Goal: Transaction & Acquisition: Download file/media

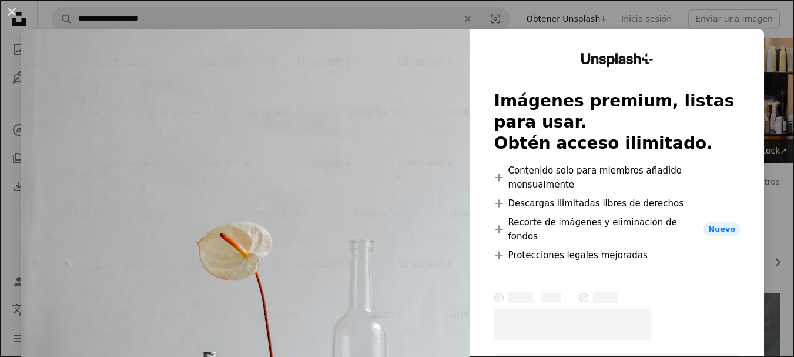
scroll to position [5691, 0]
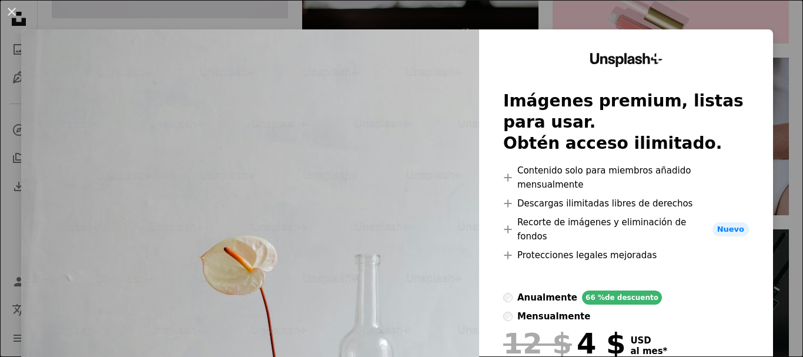
click at [768, 73] on div "An X shape Unsplash+ Imágenes premium, listas para usar. Obtén acceso ilimitado…" at bounding box center [401, 178] width 803 height 357
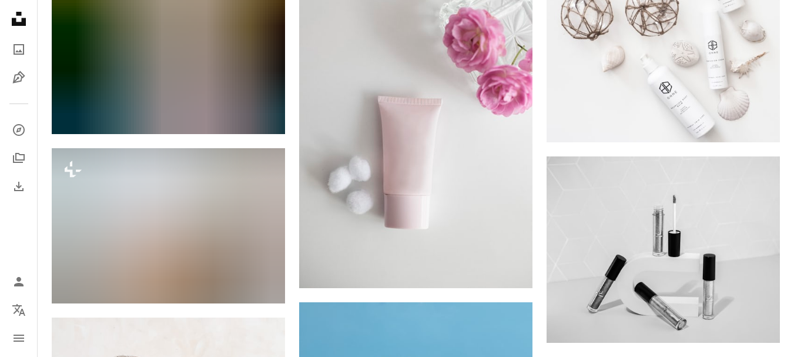
scroll to position [8687, 0]
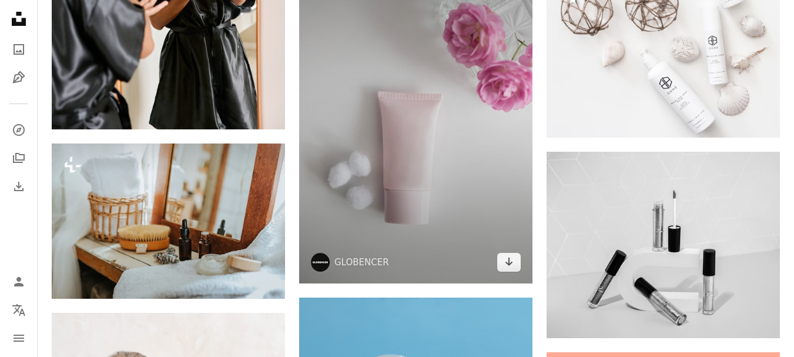
click at [429, 120] on img at bounding box center [415, 110] width 233 height 345
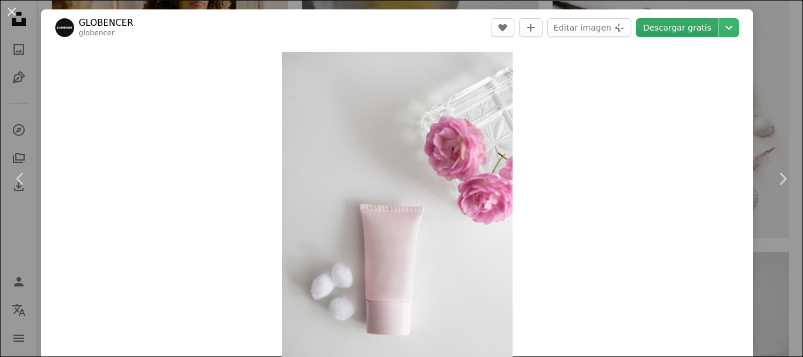
click at [672, 29] on link "Descargar gratis" at bounding box center [677, 27] width 82 height 19
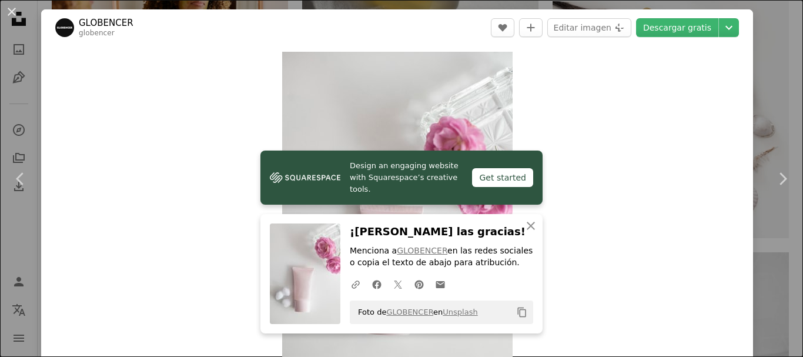
click at [730, 226] on div "Zoom in" at bounding box center [396, 222] width 711 height 353
click at [773, 178] on icon "Chevron right" at bounding box center [782, 178] width 19 height 19
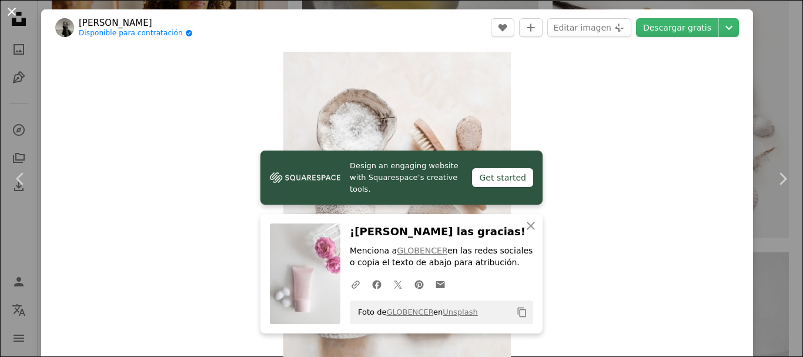
click at [16, 13] on button "An X shape" at bounding box center [12, 12] width 14 height 14
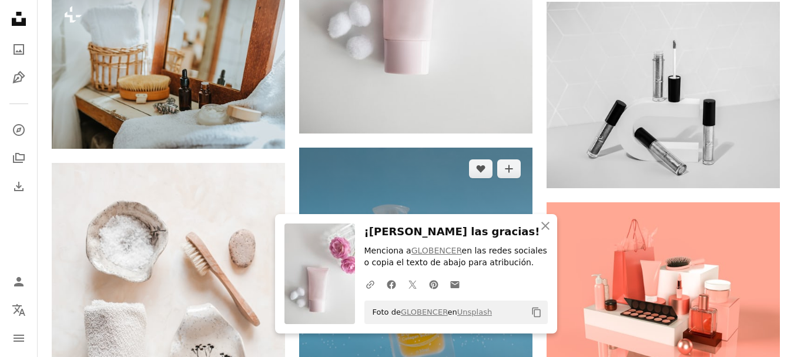
scroll to position [8864, 0]
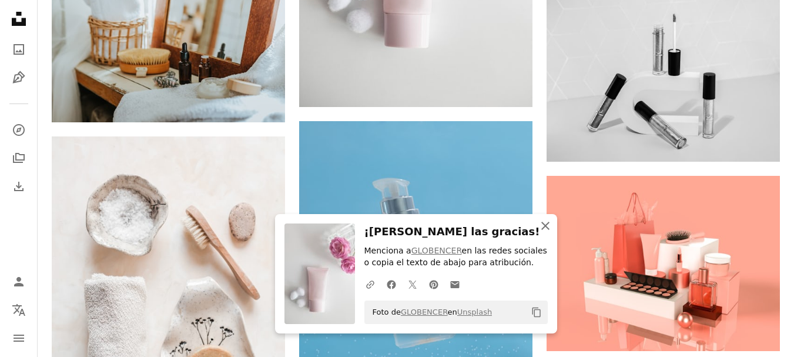
click at [545, 221] on icon "An X shape" at bounding box center [545, 226] width 14 height 14
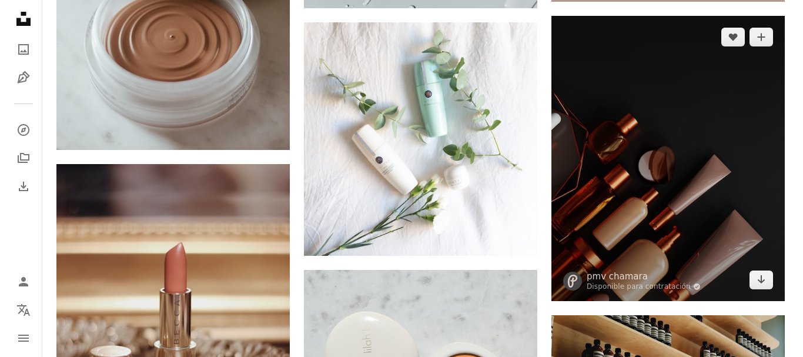
scroll to position [12095, 0]
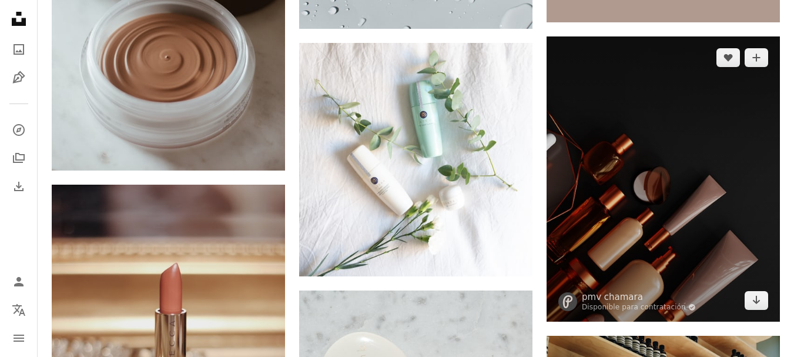
click at [716, 185] on img at bounding box center [662, 178] width 233 height 285
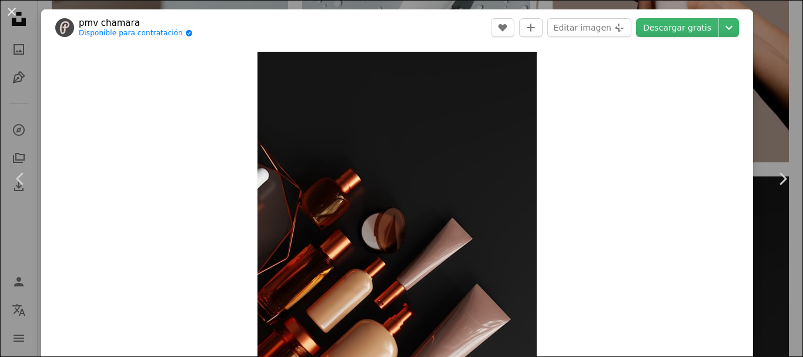
click at [693, 29] on link "Descargar gratis" at bounding box center [677, 27] width 82 height 19
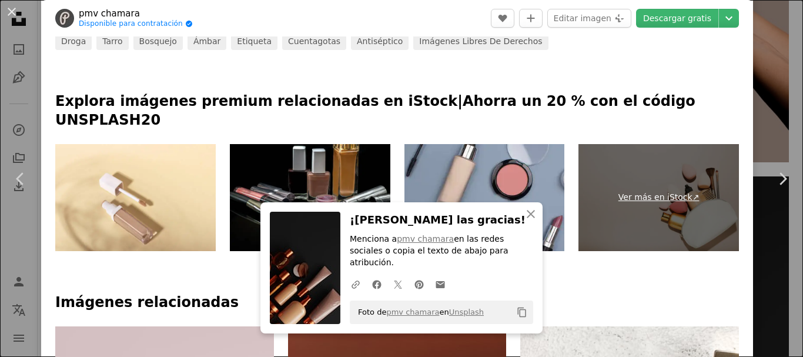
scroll to position [488, 0]
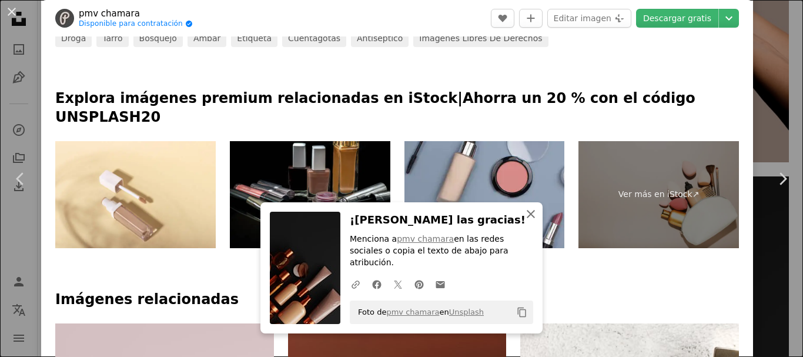
click at [531, 221] on icon "An X shape" at bounding box center [530, 214] width 14 height 14
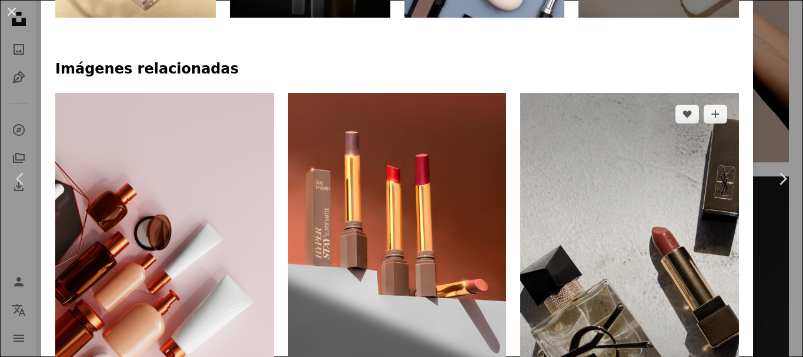
scroll to position [723, 0]
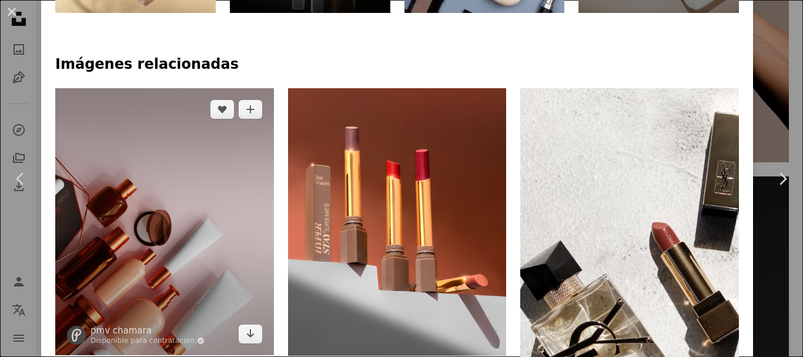
click at [243, 179] on img at bounding box center [164, 221] width 219 height 267
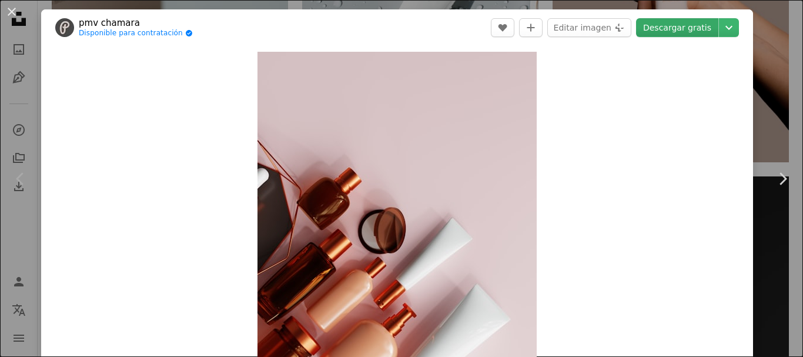
click at [674, 26] on link "Descargar gratis" at bounding box center [677, 27] width 82 height 19
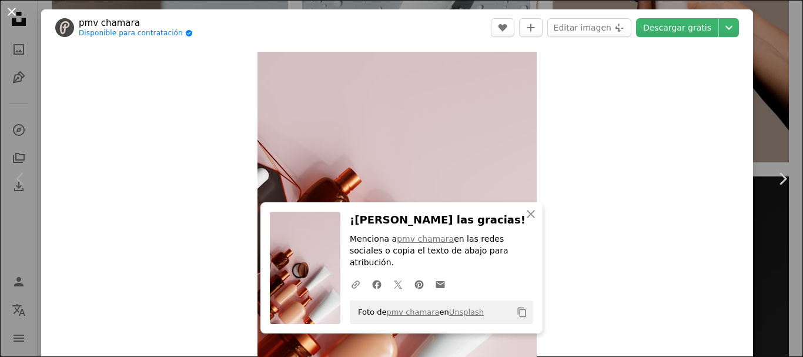
click at [15, 9] on button "An X shape" at bounding box center [12, 12] width 14 height 14
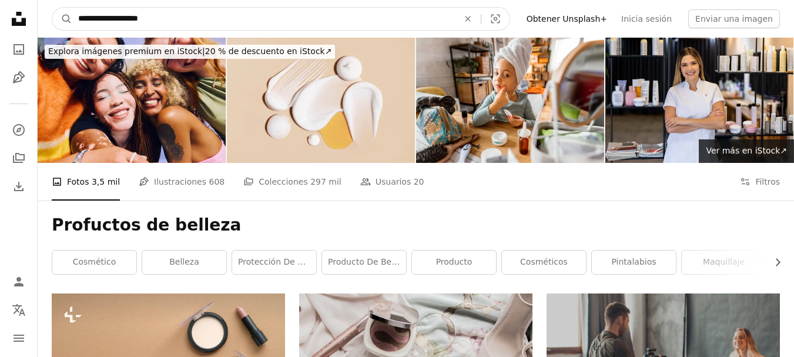
drag, startPoint x: 160, startPoint y: 19, endPoint x: 0, endPoint y: 22, distance: 159.8
type input "**********"
click at [52, 8] on button "A magnifying glass" at bounding box center [62, 19] width 20 height 22
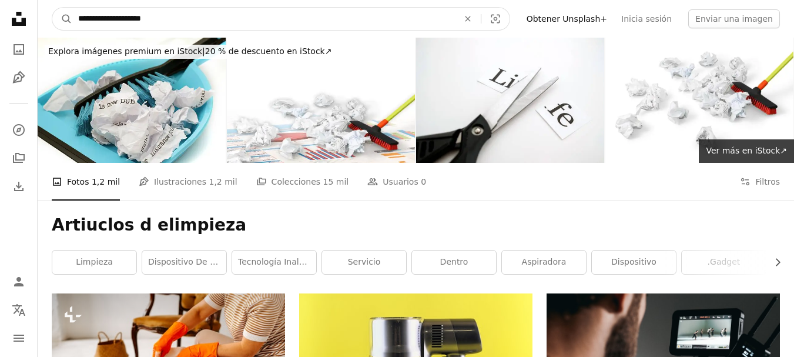
click at [115, 17] on input "**********" at bounding box center [263, 19] width 382 height 22
type input "**********"
click button "A magnifying glass" at bounding box center [62, 19] width 20 height 22
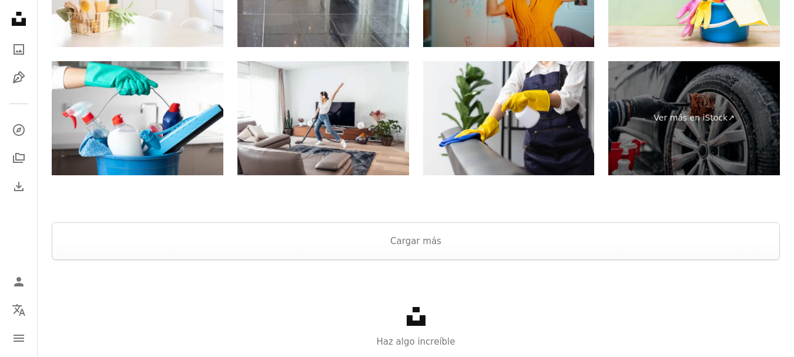
scroll to position [2313, 0]
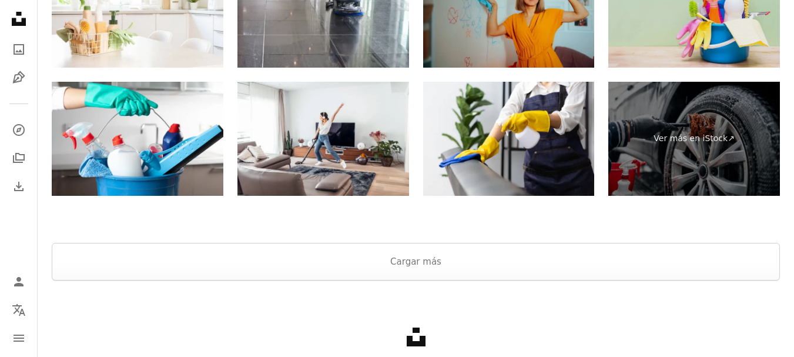
click at [679, 29] on img at bounding box center [694, 10] width 172 height 115
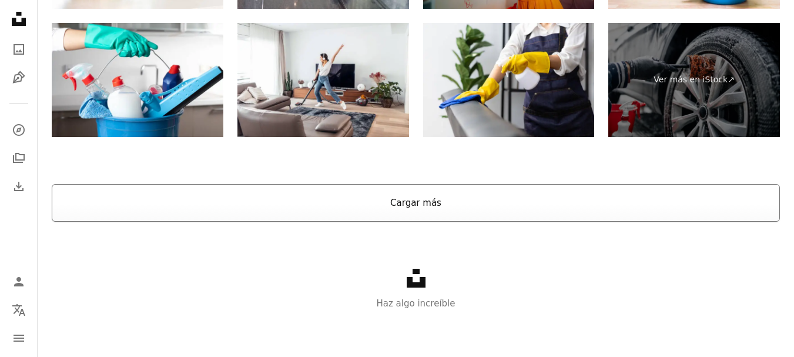
click at [477, 202] on button "Cargar más" at bounding box center [416, 203] width 728 height 38
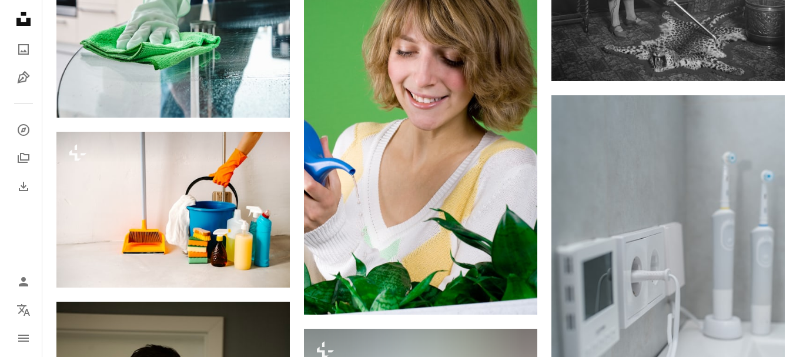
scroll to position [4604, 0]
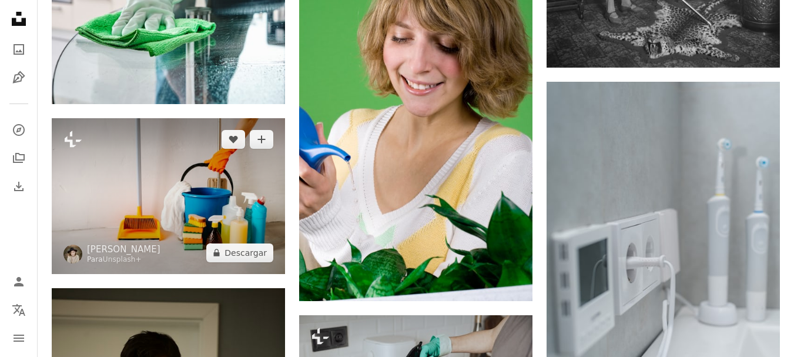
click at [194, 193] on img at bounding box center [168, 196] width 233 height 156
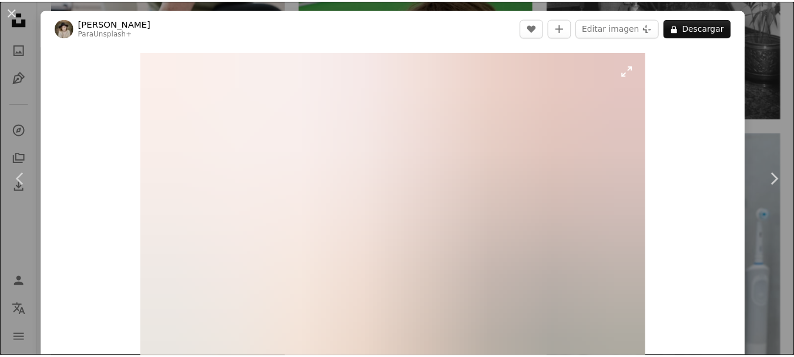
scroll to position [59, 0]
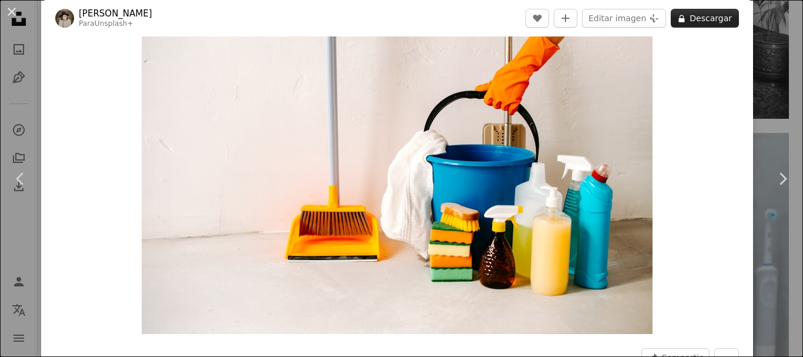
click at [704, 22] on button "A lock Descargar" at bounding box center [704, 18] width 68 height 19
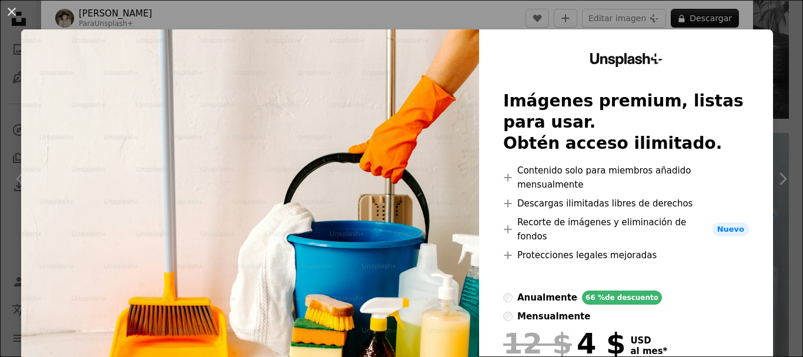
click at [777, 187] on div "An X shape Unsplash+ Imágenes premium, listas para usar. Obtén acceso ilimitado…" at bounding box center [401, 178] width 803 height 357
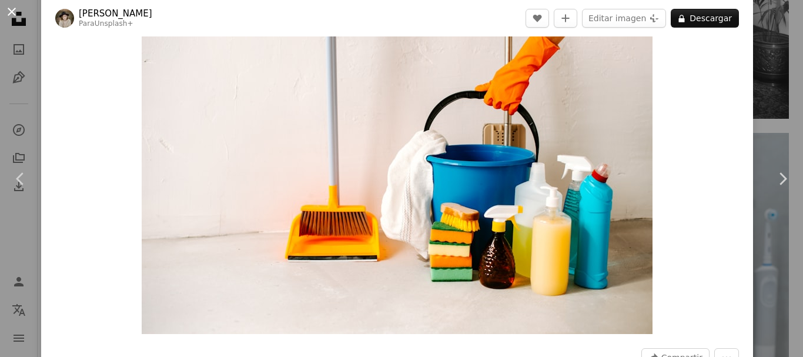
click at [8, 11] on button "An X shape" at bounding box center [12, 12] width 14 height 14
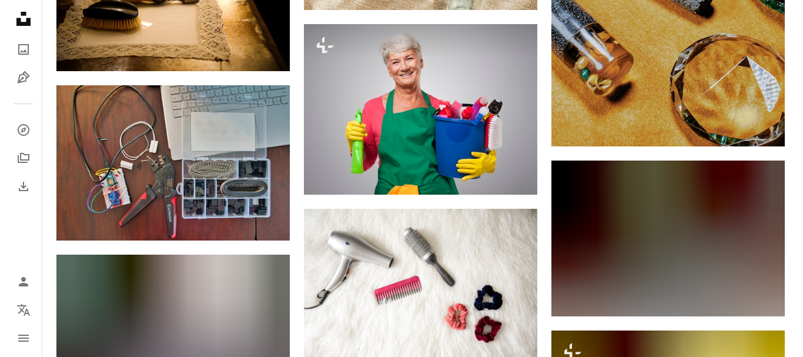
scroll to position [6073, 0]
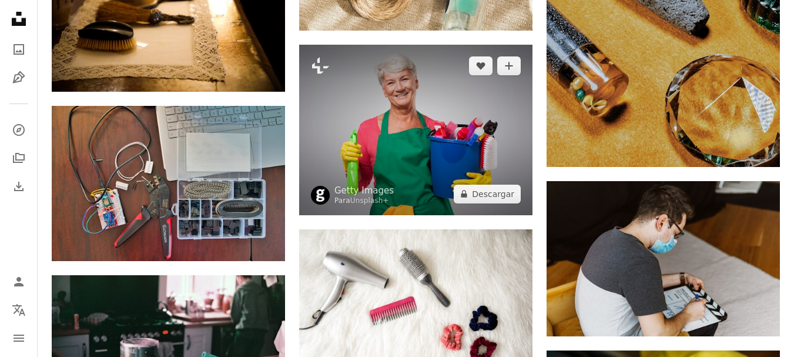
click at [499, 98] on img at bounding box center [415, 130] width 233 height 170
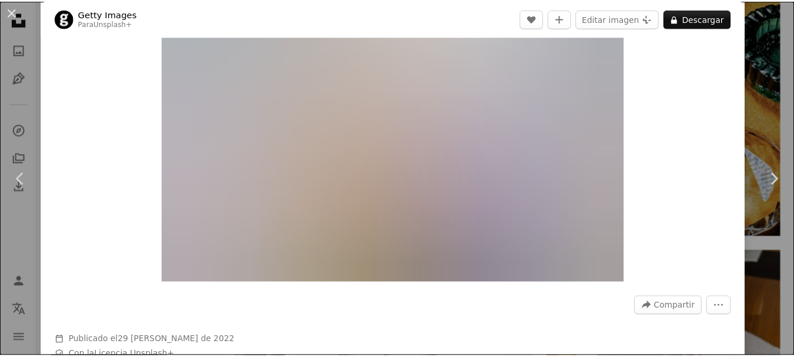
scroll to position [59, 0]
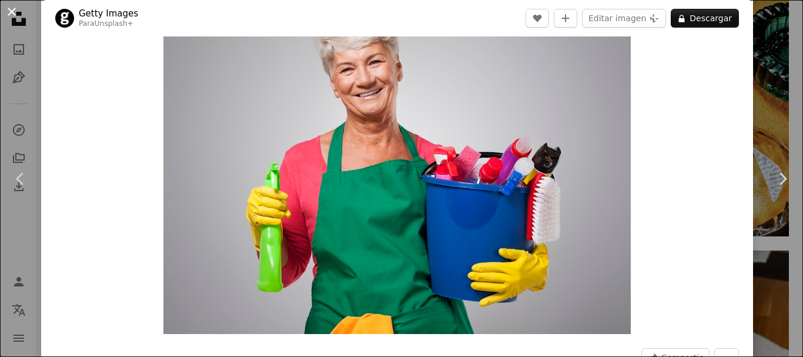
click at [9, 13] on button "An X shape" at bounding box center [12, 12] width 14 height 14
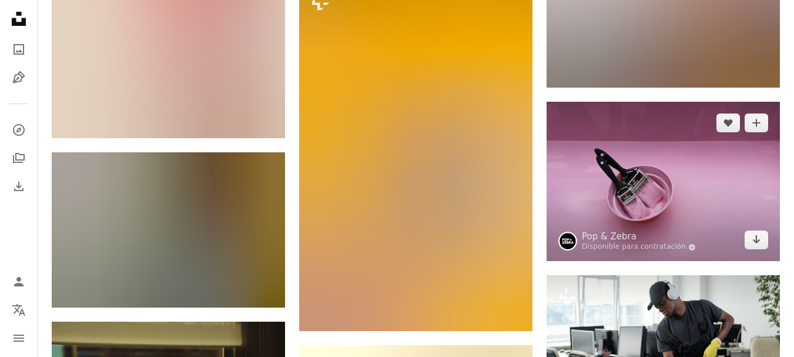
scroll to position [6602, 0]
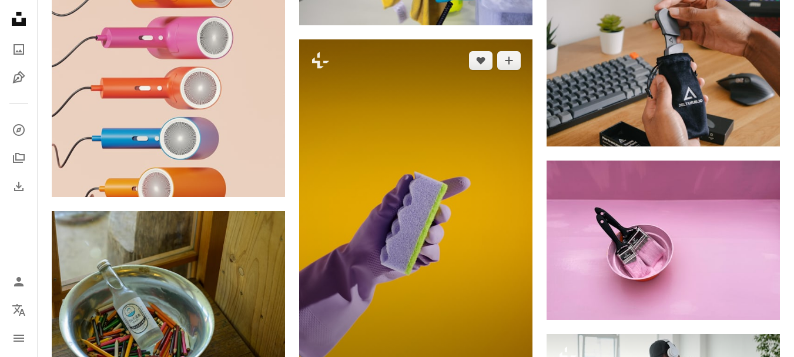
click at [469, 139] on img at bounding box center [415, 214] width 233 height 350
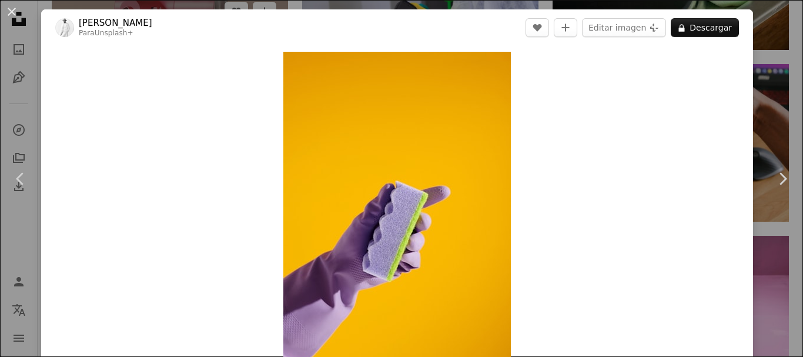
drag, startPoint x: 8, startPoint y: 8, endPoint x: 210, endPoint y: 109, distance: 226.2
click at [8, 9] on button "An X shape" at bounding box center [12, 12] width 14 height 14
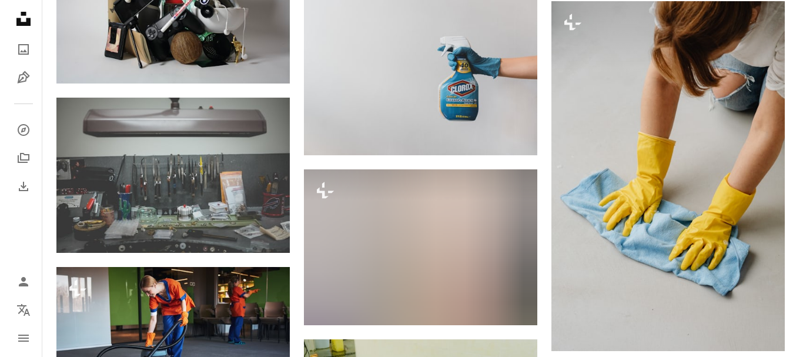
scroll to position [8775, 0]
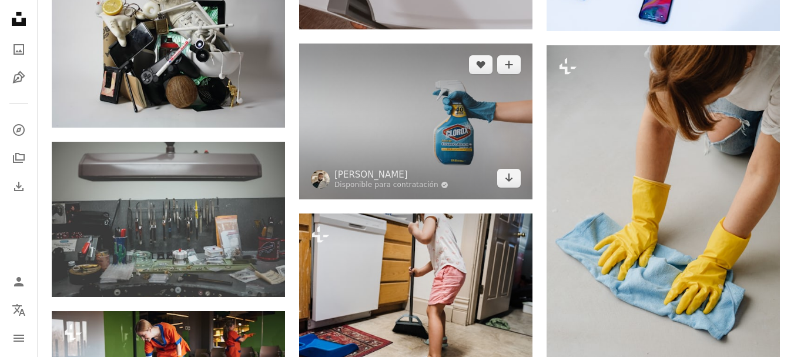
click at [498, 149] on img at bounding box center [415, 120] width 233 height 155
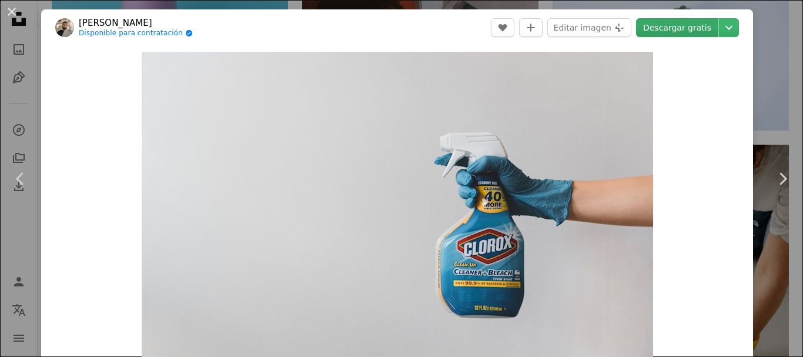
click at [690, 26] on link "Descargar gratis" at bounding box center [677, 27] width 82 height 19
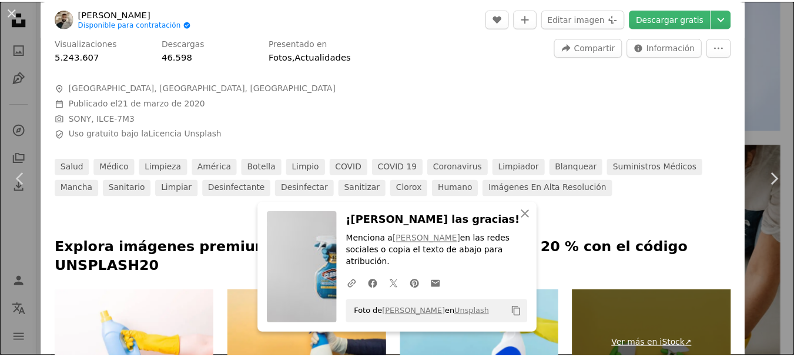
scroll to position [488, 0]
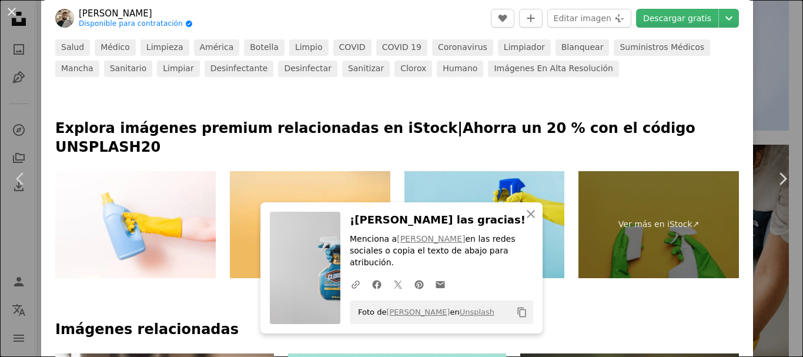
drag, startPoint x: 11, startPoint y: 14, endPoint x: 407, endPoint y: 133, distance: 413.1
click at [11, 14] on button "An X shape" at bounding box center [12, 12] width 14 height 14
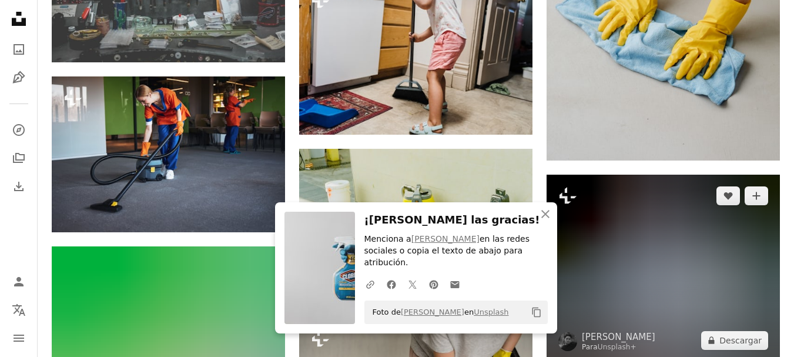
scroll to position [9010, 0]
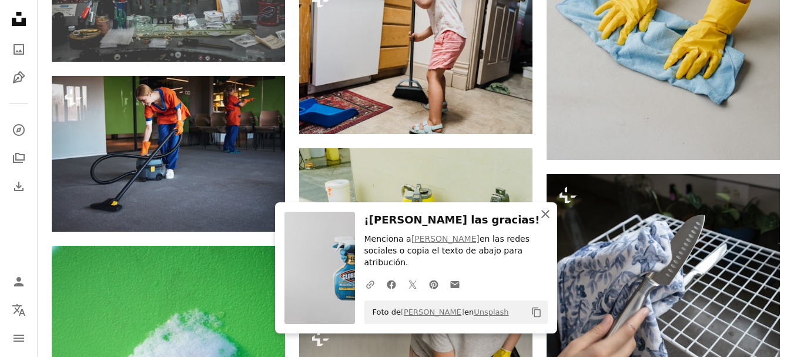
click at [540, 220] on icon "An X shape" at bounding box center [545, 214] width 14 height 14
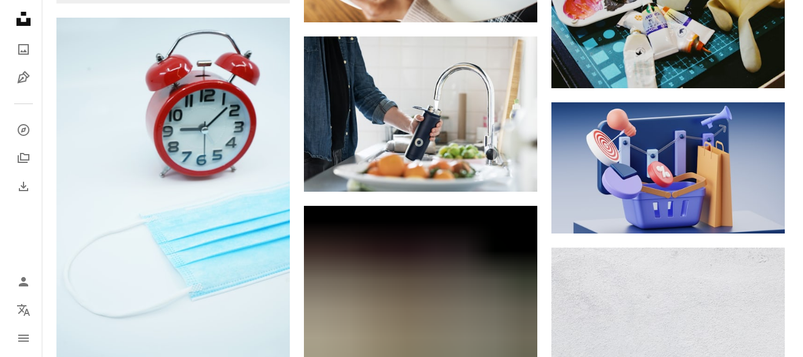
scroll to position [23639, 0]
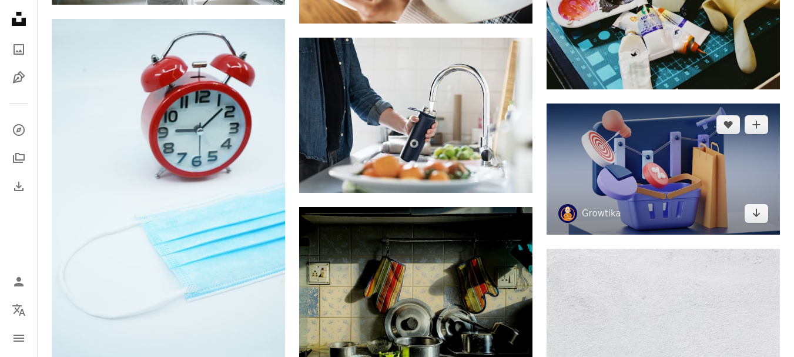
click at [713, 151] on img at bounding box center [662, 168] width 233 height 131
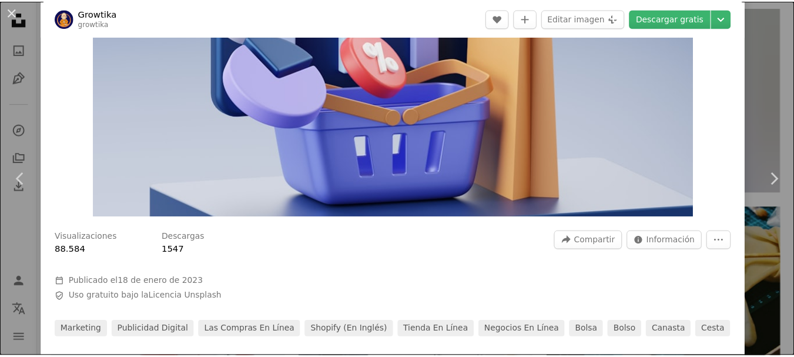
scroll to position [59, 0]
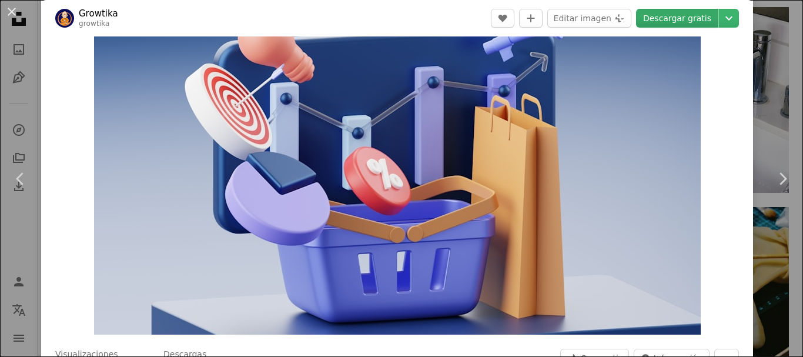
click at [664, 19] on link "Descargar gratis" at bounding box center [677, 18] width 82 height 19
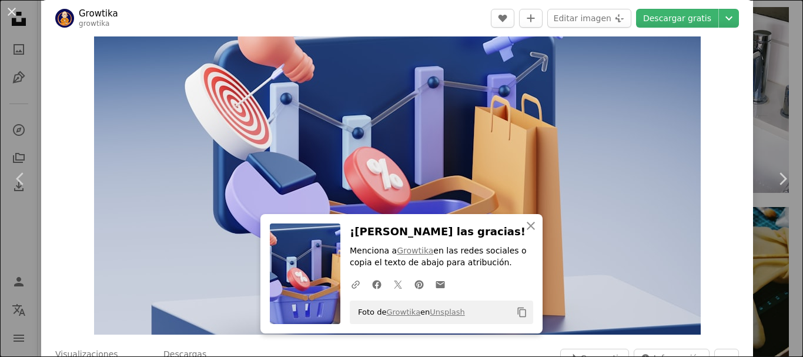
click at [755, 273] on div "An X shape Chevron left Chevron right An X shape Cerrar ¡[PERSON_NAME] las grac…" at bounding box center [401, 178] width 803 height 357
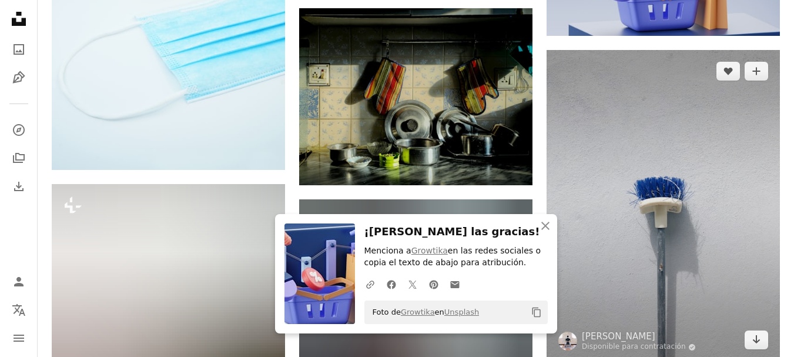
scroll to position [23874, 0]
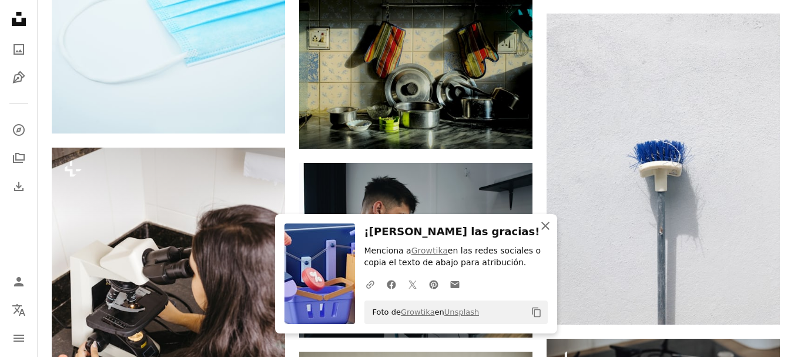
click at [543, 229] on icon "An X shape" at bounding box center [545, 226] width 14 height 14
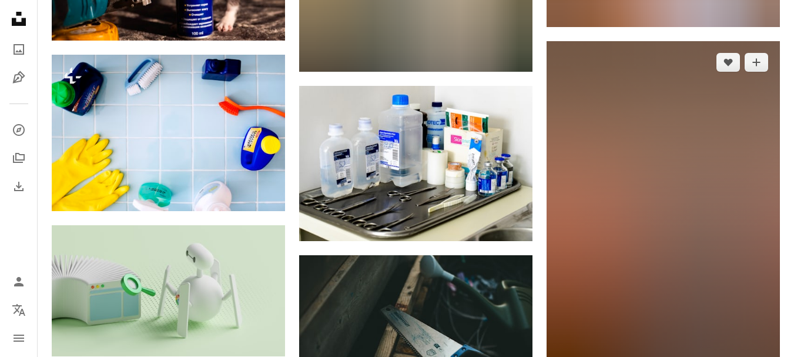
scroll to position [24696, 0]
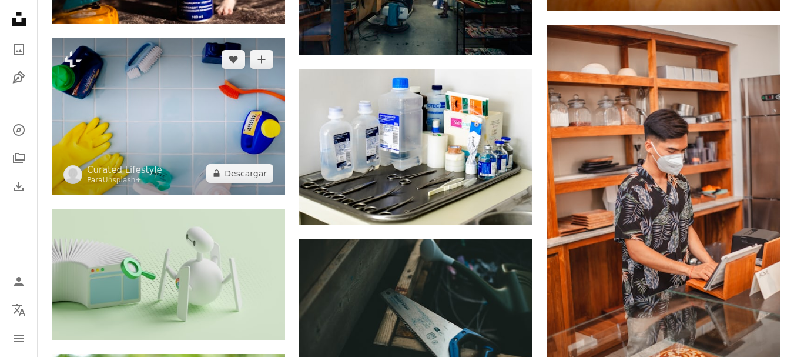
click at [230, 76] on img at bounding box center [168, 116] width 233 height 156
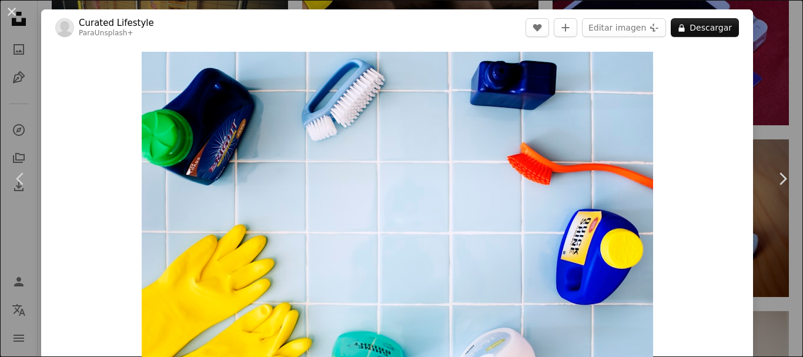
click at [14, 11] on button "An X shape" at bounding box center [12, 12] width 14 height 14
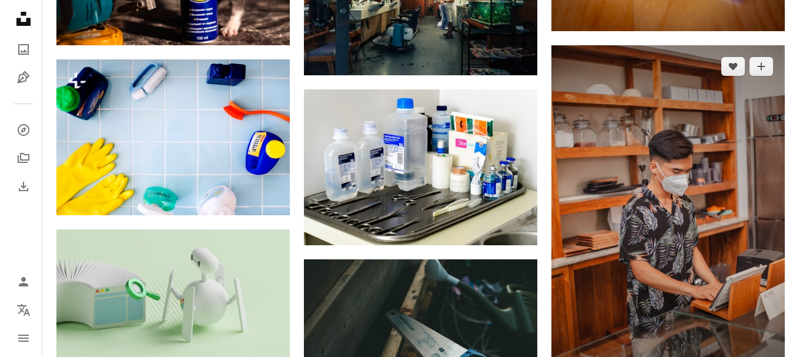
scroll to position [24696, 0]
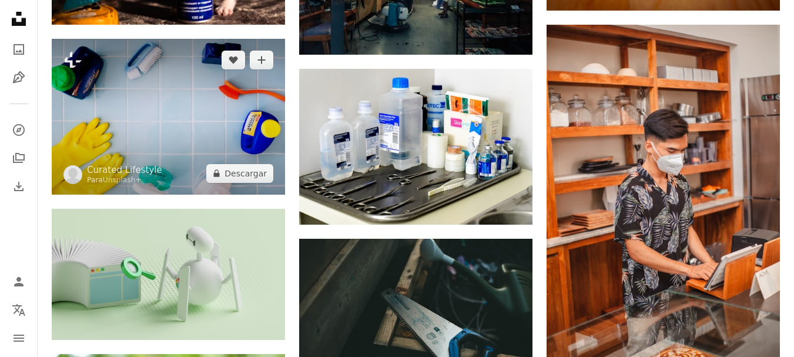
click at [193, 112] on img at bounding box center [168, 117] width 233 height 156
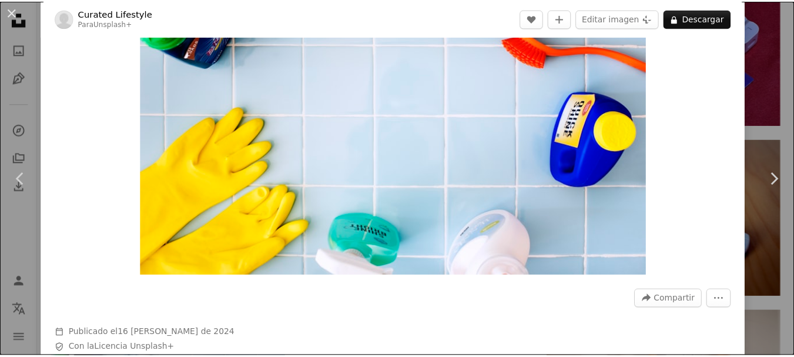
scroll to position [429, 0]
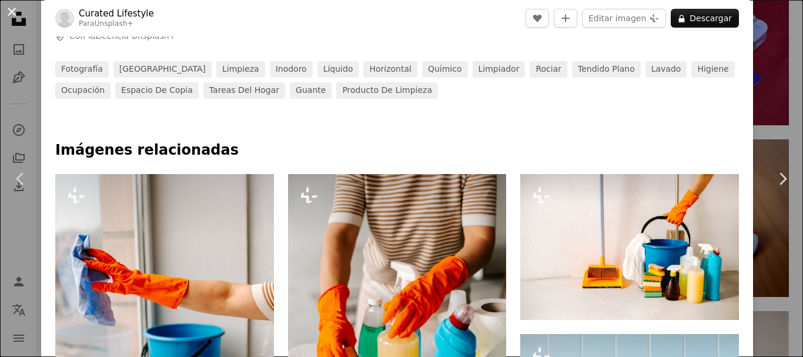
click at [8, 9] on button "An X shape" at bounding box center [12, 12] width 14 height 14
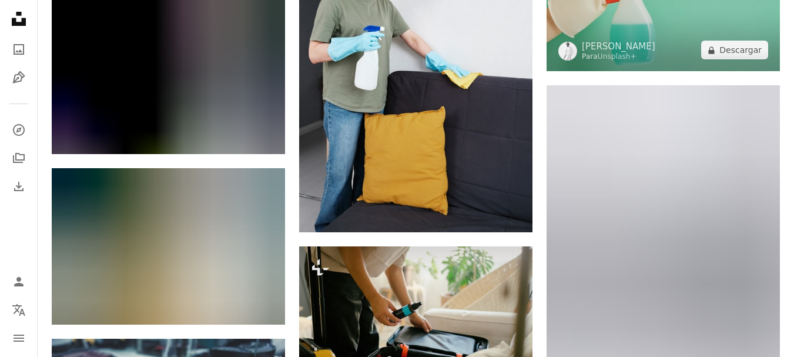
scroll to position [31688, 0]
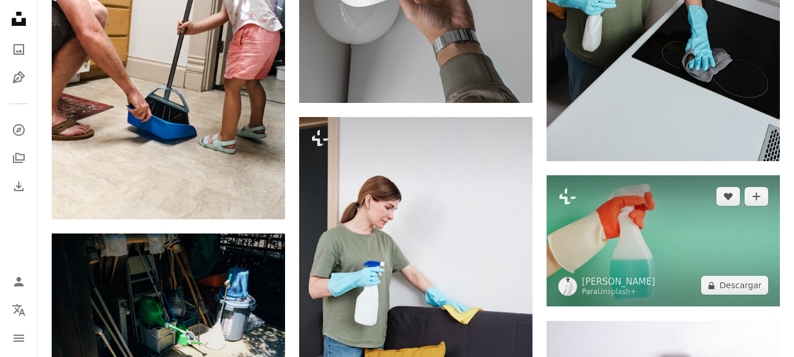
click at [701, 247] on img at bounding box center [662, 240] width 233 height 131
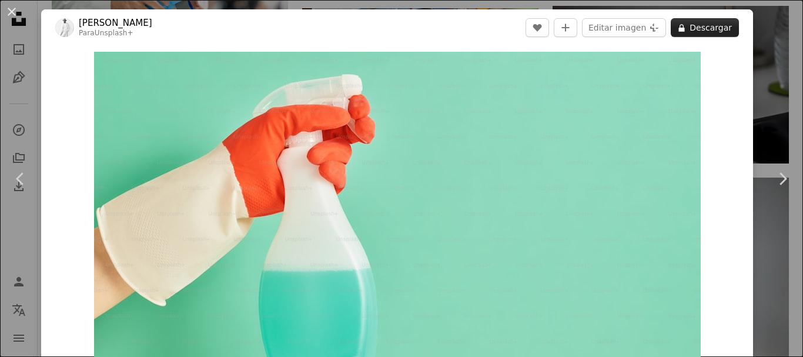
click at [702, 28] on button "A lock Descargar" at bounding box center [704, 27] width 68 height 19
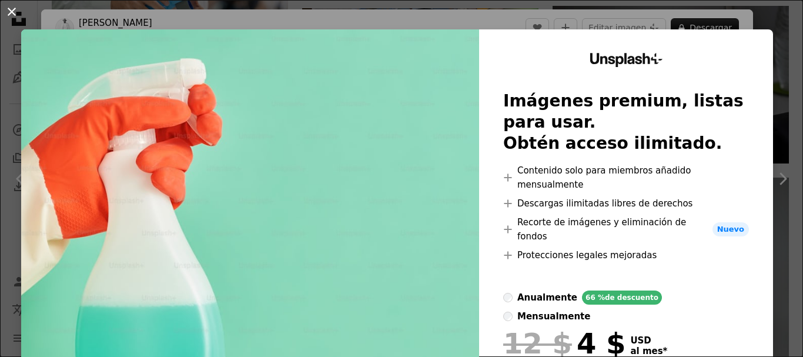
click at [14, 9] on button "An X shape" at bounding box center [12, 12] width 14 height 14
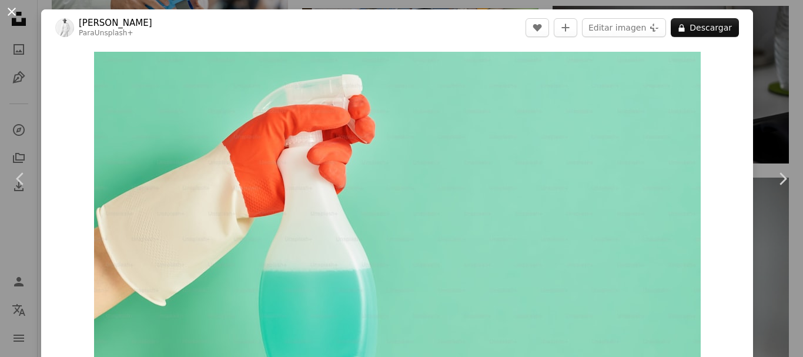
click at [11, 10] on button "An X shape" at bounding box center [12, 12] width 14 height 14
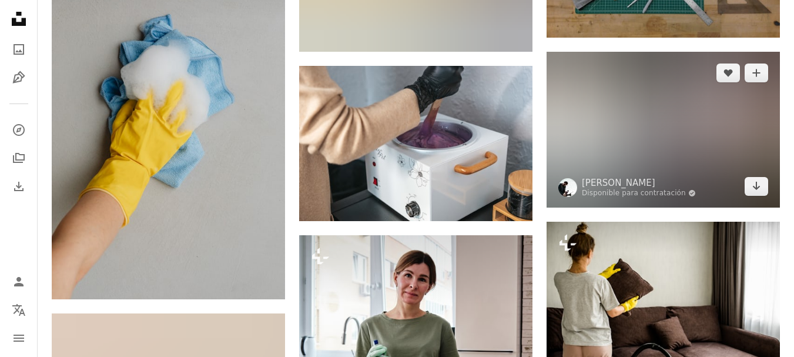
scroll to position [36975, 0]
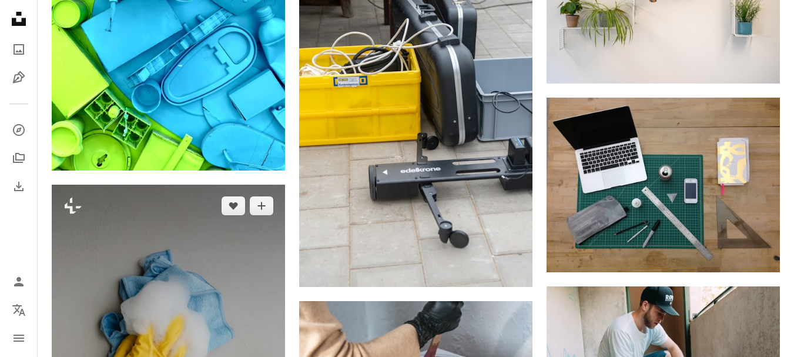
click at [186, 216] on img at bounding box center [168, 359] width 233 height 350
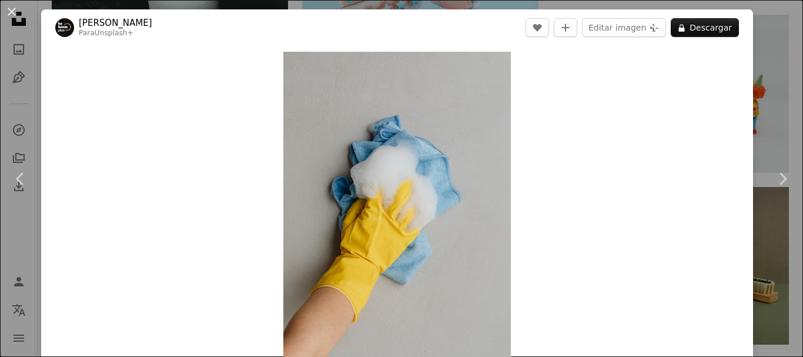
click at [12, 15] on button "An X shape" at bounding box center [12, 12] width 14 height 14
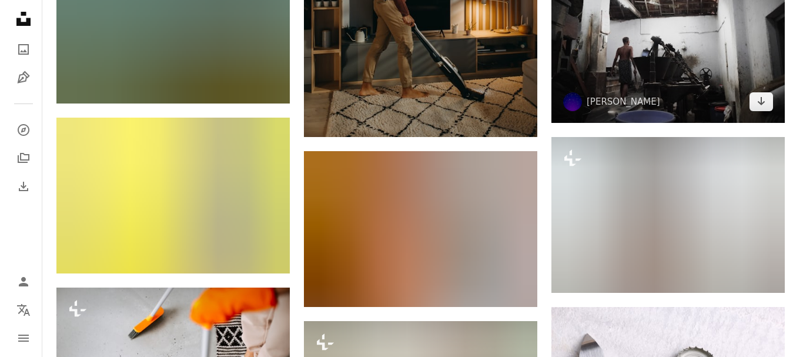
scroll to position [38738, 0]
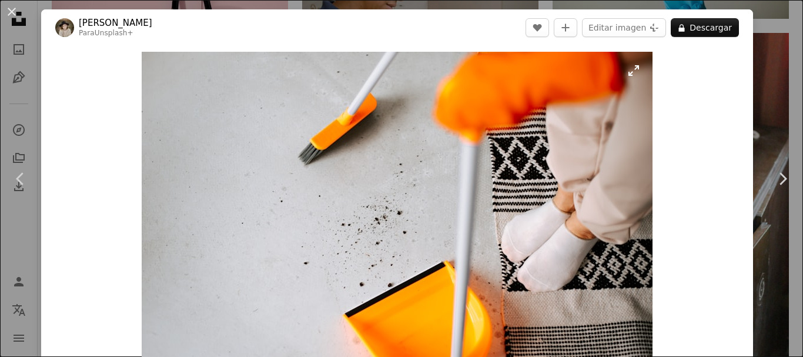
click at [153, 221] on img "Ampliar en esta imagen" at bounding box center [397, 222] width 511 height 341
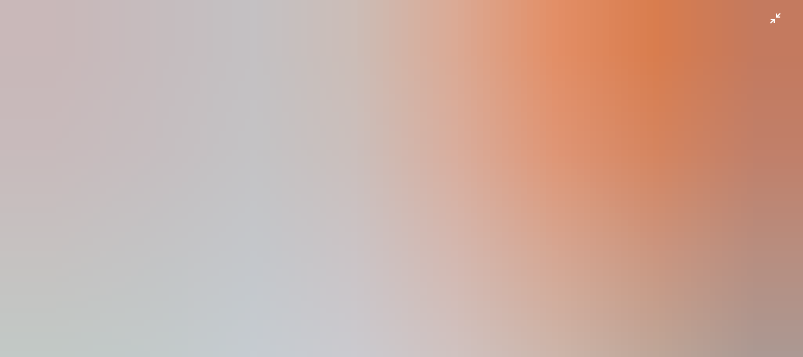
scroll to position [85, 0]
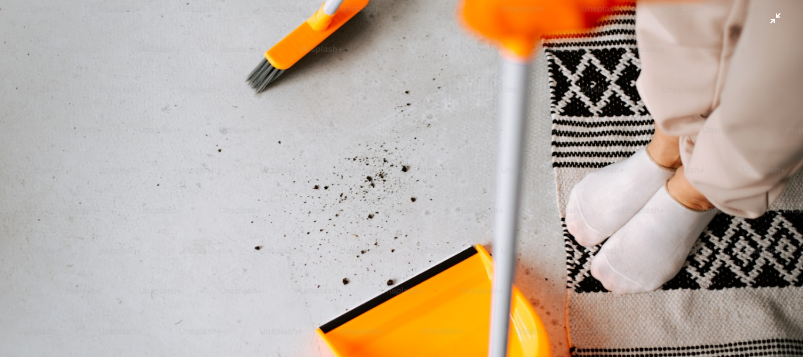
click at [501, 64] on img "Reducir el zoom en esta imagen" at bounding box center [401, 183] width 804 height 537
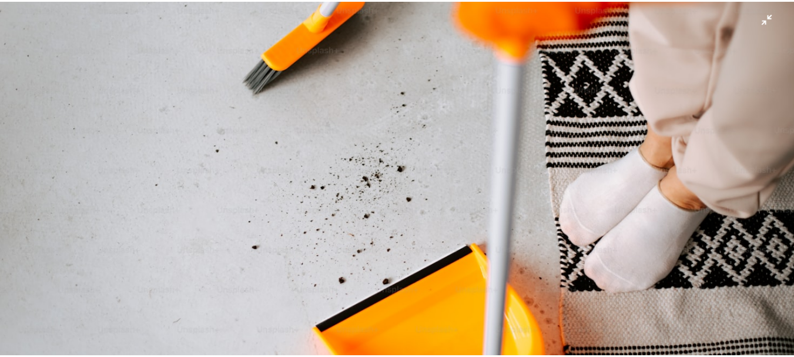
scroll to position [36, 0]
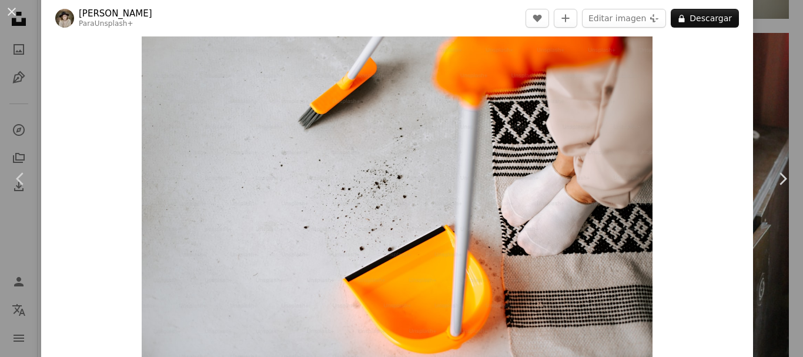
drag, startPoint x: 14, startPoint y: 11, endPoint x: 802, endPoint y: 178, distance: 806.0
click at [13, 13] on button "An X shape" at bounding box center [12, 12] width 14 height 14
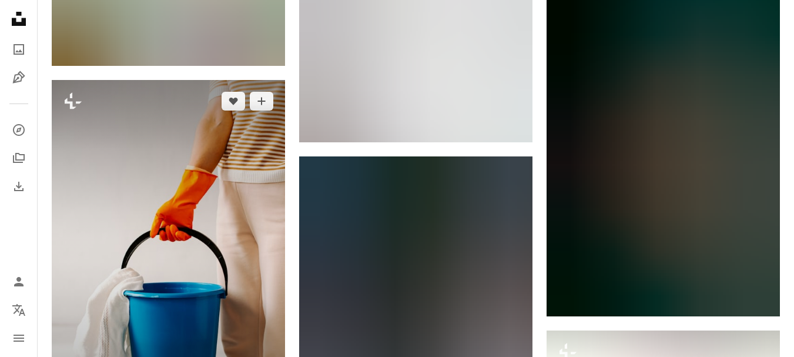
scroll to position [48137, 0]
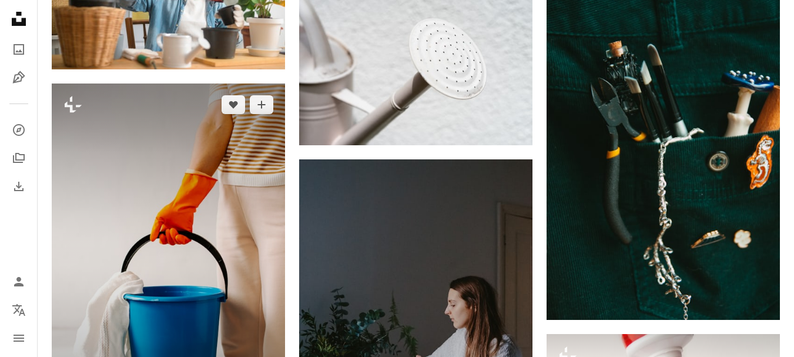
click at [187, 141] on img at bounding box center [168, 258] width 233 height 350
click at [227, 144] on img at bounding box center [168, 258] width 233 height 350
click at [196, 83] on img at bounding box center [168, 258] width 233 height 350
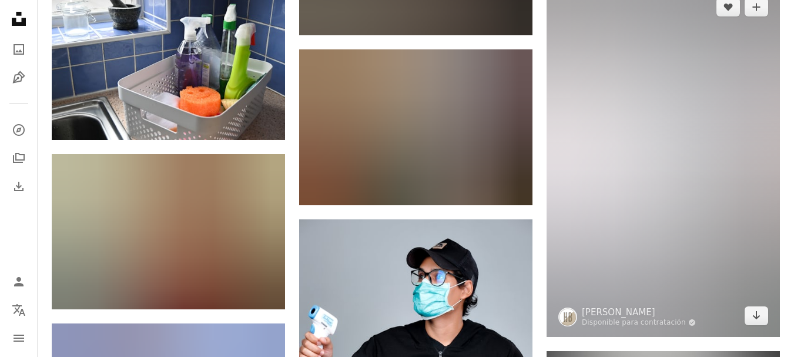
scroll to position [57596, 0]
